Goal: Navigation & Orientation: Find specific page/section

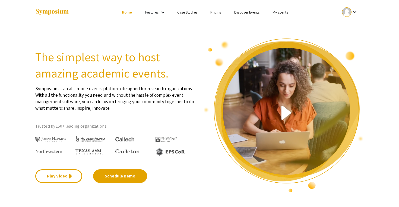
click at [348, 12] on div at bounding box center [346, 11] width 9 height 9
click at [353, 29] on button "My Account" at bounding box center [352, 26] width 33 height 13
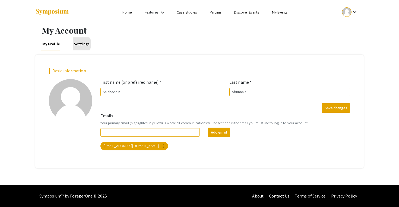
click at [80, 44] on link "Settings" at bounding box center [82, 43] width 18 height 13
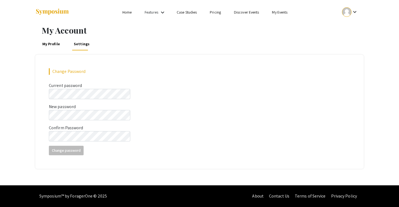
click at [59, 46] on link "My Profile" at bounding box center [51, 43] width 20 height 13
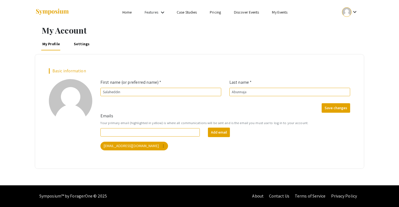
click at [269, 15] on li "My Events" at bounding box center [279, 12] width 28 height 7
click at [276, 15] on li "My Events" at bounding box center [279, 12] width 28 height 7
click at [280, 13] on link "My Events" at bounding box center [279, 12] width 15 height 5
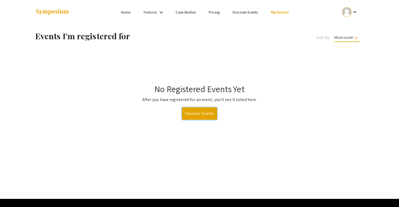
click at [195, 117] on link "Discover Events" at bounding box center [200, 113] width 36 height 12
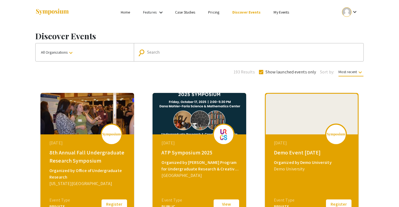
click at [123, 14] on link "Home" at bounding box center [125, 12] width 9 height 5
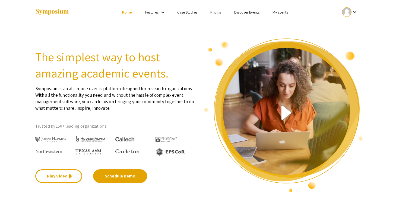
click at [350, 10] on div at bounding box center [346, 11] width 9 height 9
click at [353, 38] on button "My Submissions" at bounding box center [352, 39] width 33 height 13
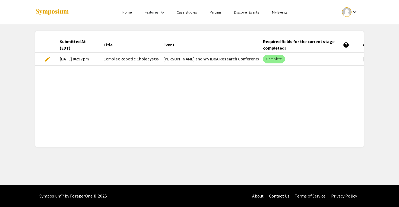
scroll to position [0, 94]
